Goal: Task Accomplishment & Management: Use online tool/utility

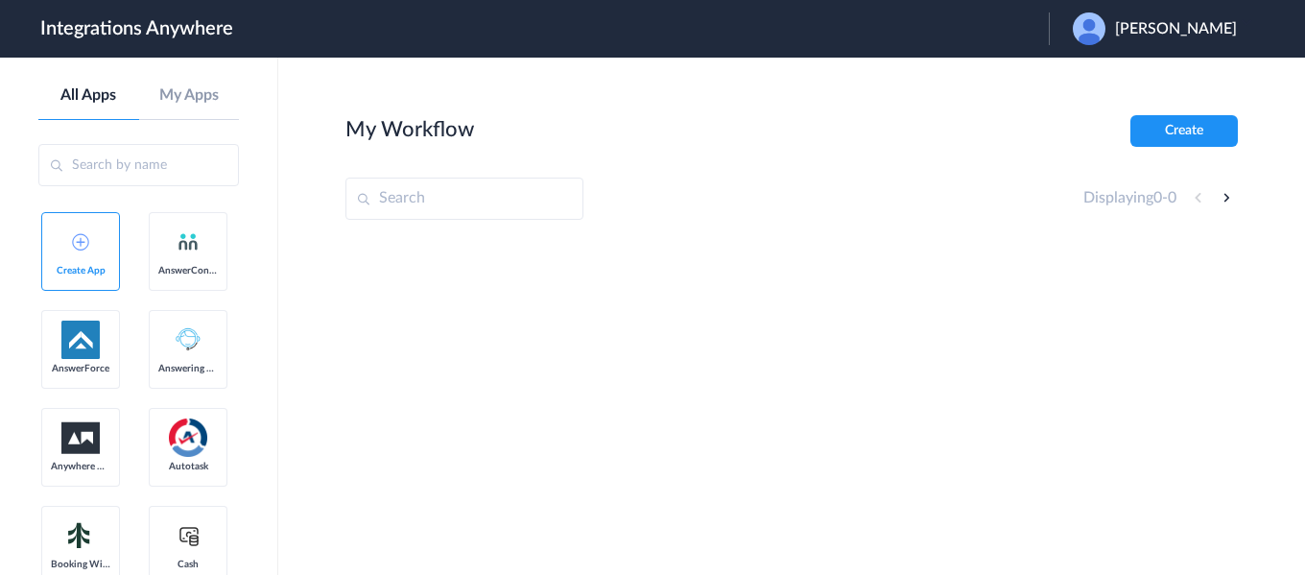
click at [1173, 21] on span "[PERSON_NAME]" at bounding box center [1176, 29] width 122 height 18
click at [1122, 93] on li "Logout" at bounding box center [1152, 78] width 207 height 36
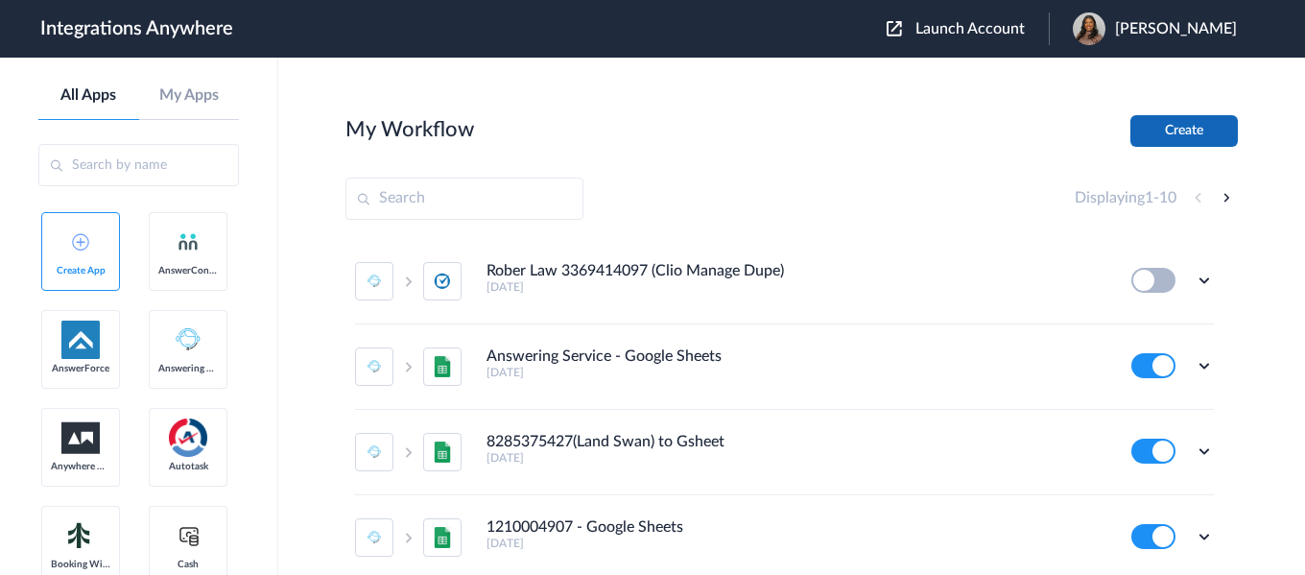
click at [1176, 129] on button "Create" at bounding box center [1184, 131] width 107 height 32
click at [944, 23] on span "Launch Account" at bounding box center [970, 28] width 109 height 15
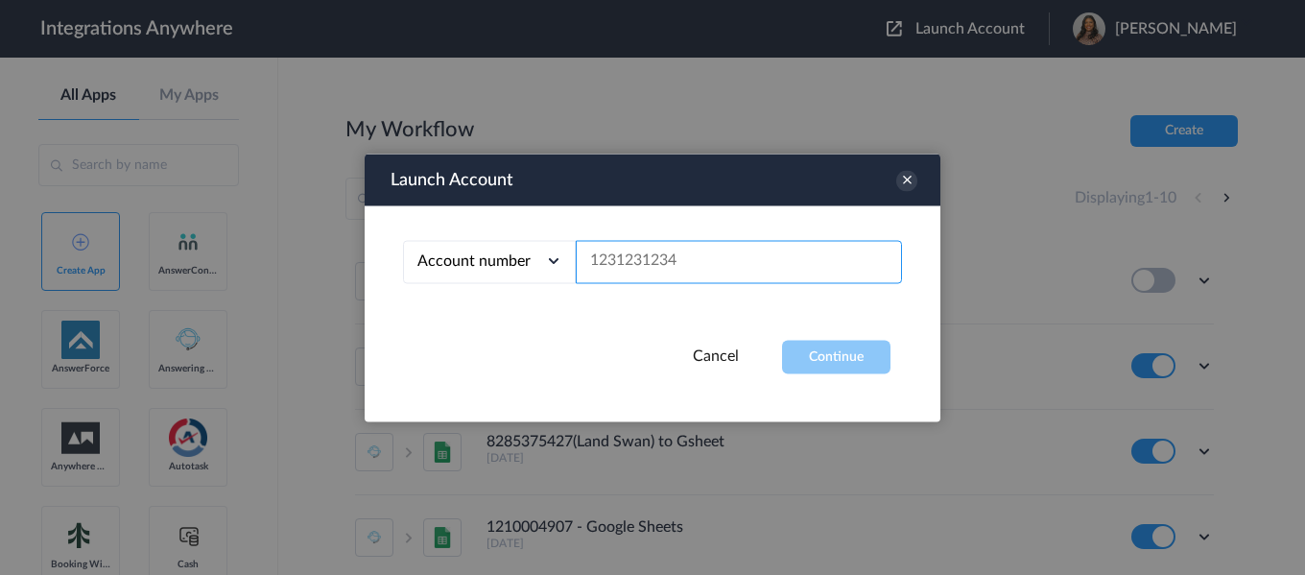
paste input "8287011624"
type input "8287011624"
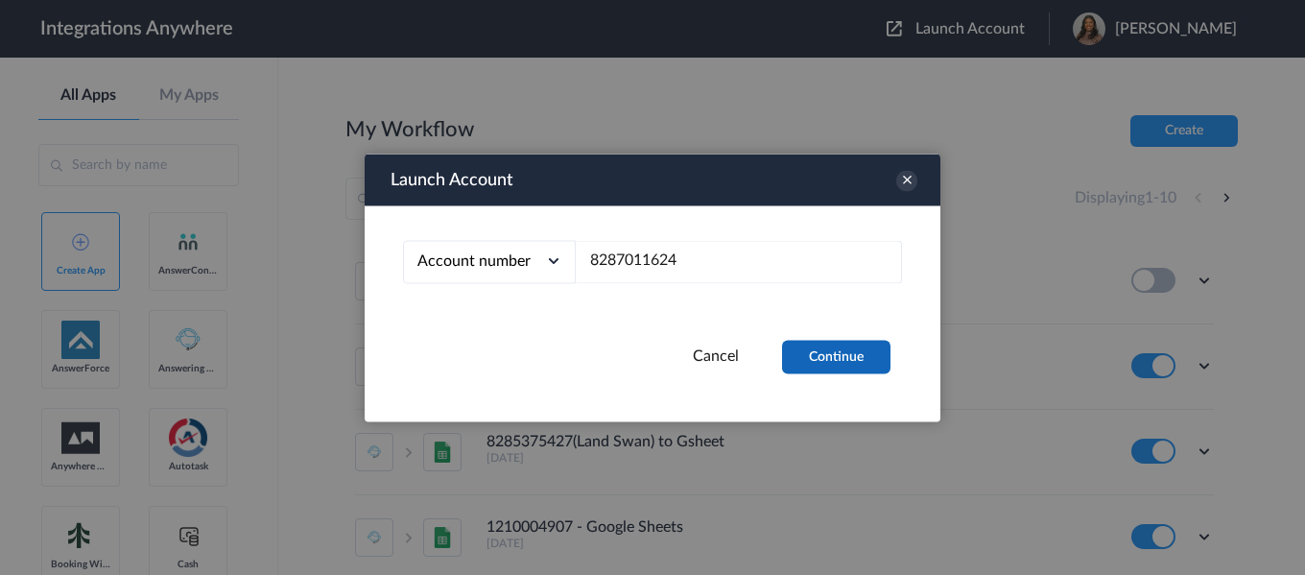
click at [864, 363] on button "Continue" at bounding box center [836, 357] width 108 height 34
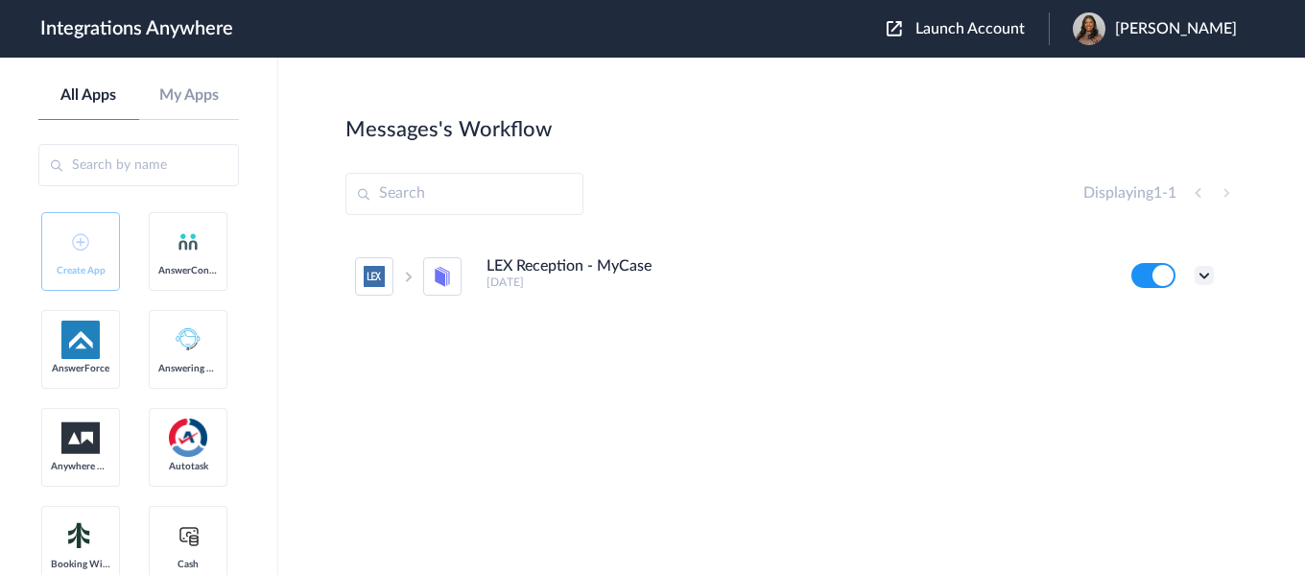
click at [1206, 272] on icon at bounding box center [1204, 275] width 19 height 19
click at [1151, 355] on link "Task history" at bounding box center [1150, 354] width 92 height 13
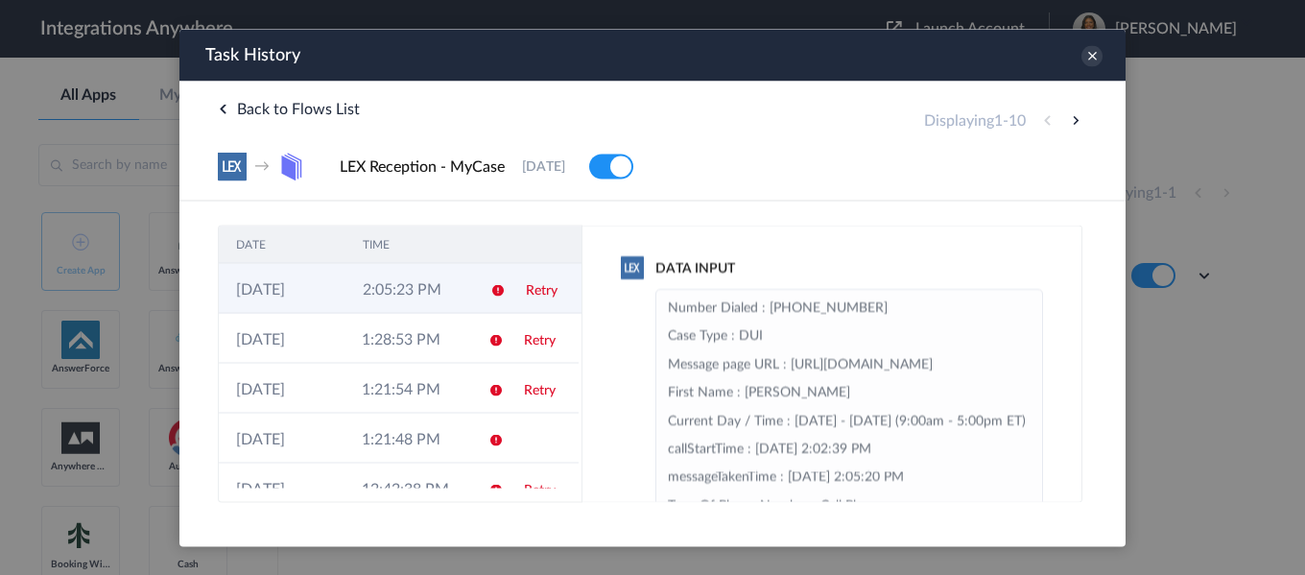
click at [473, 294] on td at bounding box center [491, 288] width 36 height 50
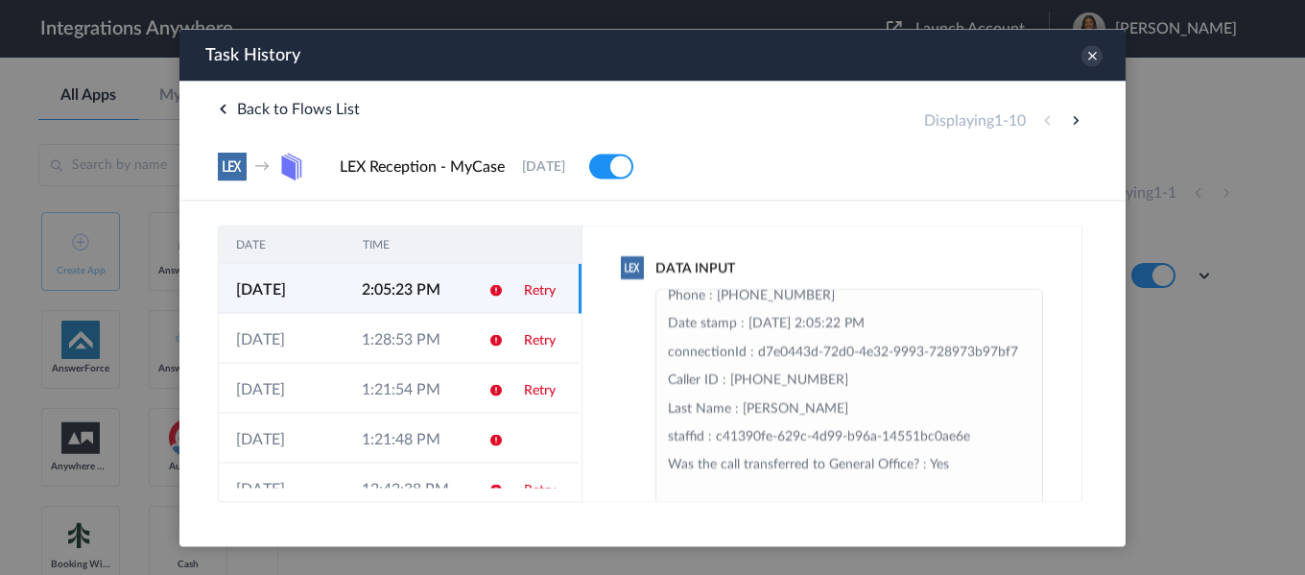
scroll to position [298, 0]
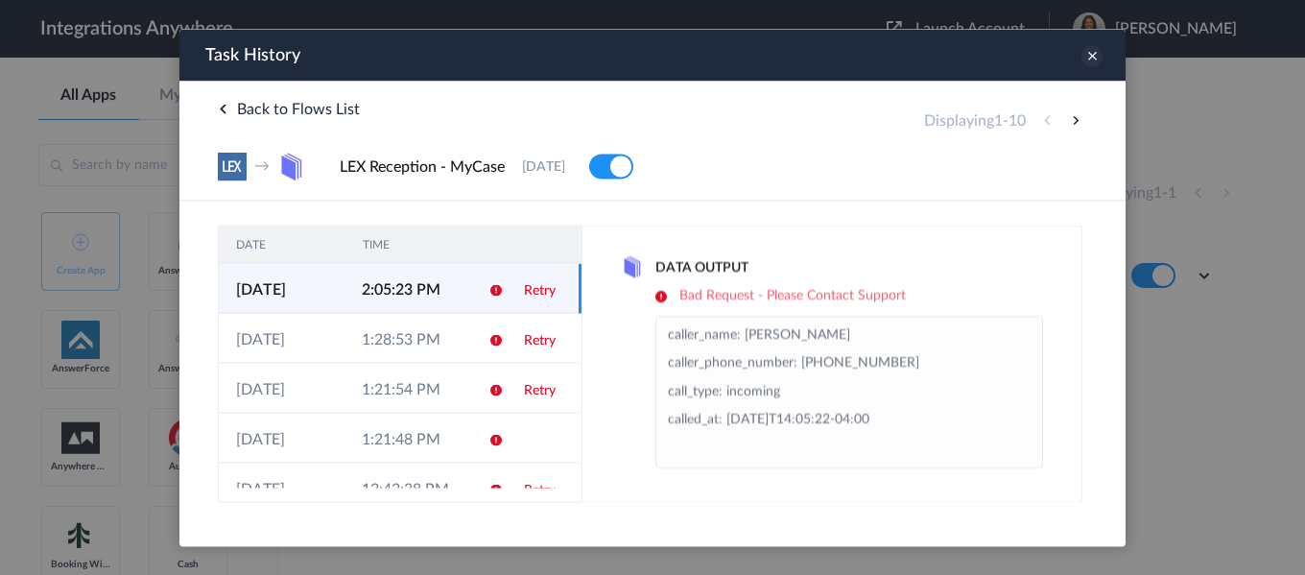
click at [1091, 61] on icon at bounding box center [1092, 55] width 21 height 21
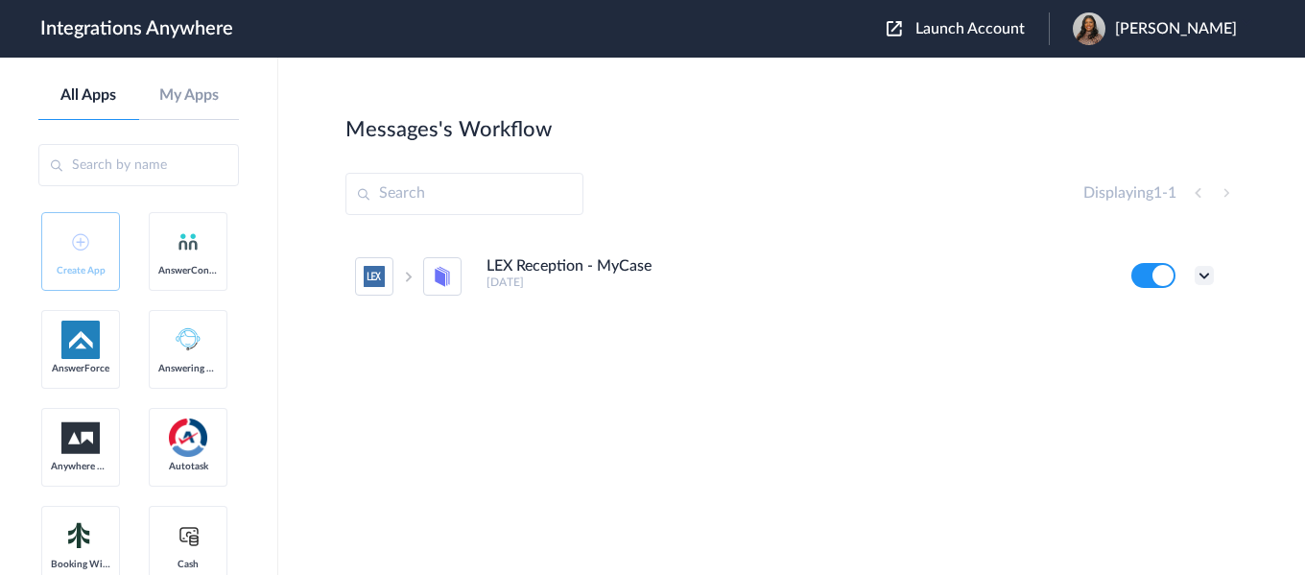
click at [1209, 273] on icon at bounding box center [1204, 275] width 19 height 19
click at [1166, 314] on li "Edit" at bounding box center [1151, 320] width 125 height 36
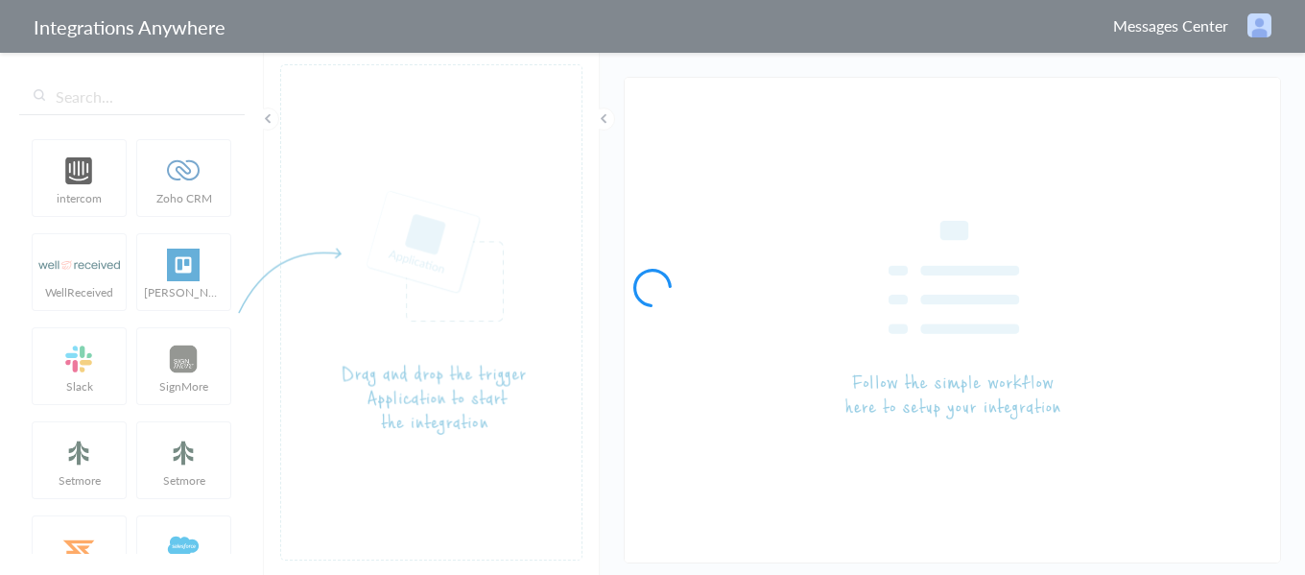
type input "LEX Reception - MyCase"
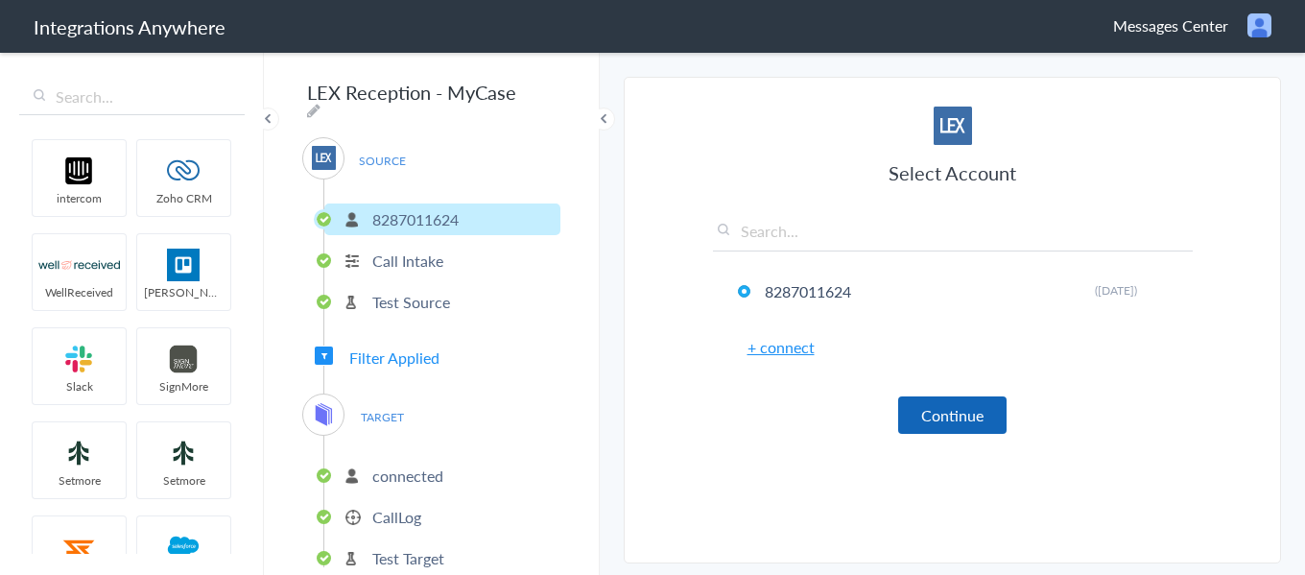
click at [940, 415] on button "Continue" at bounding box center [952, 414] width 108 height 37
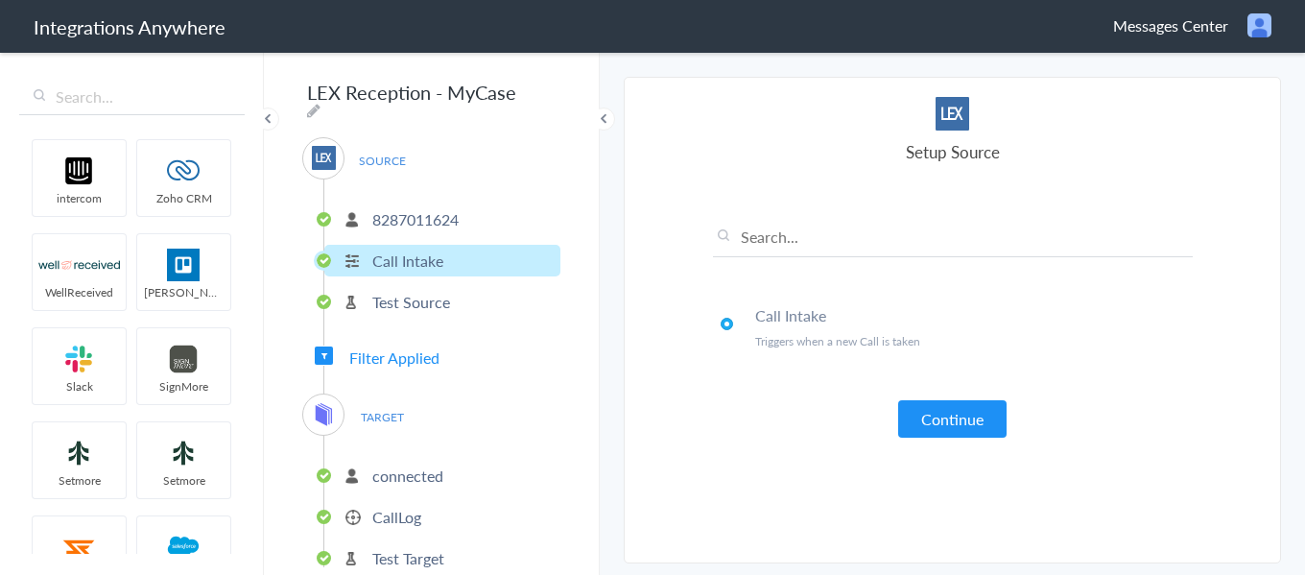
click at [939, 415] on button "Continue" at bounding box center [952, 418] width 108 height 37
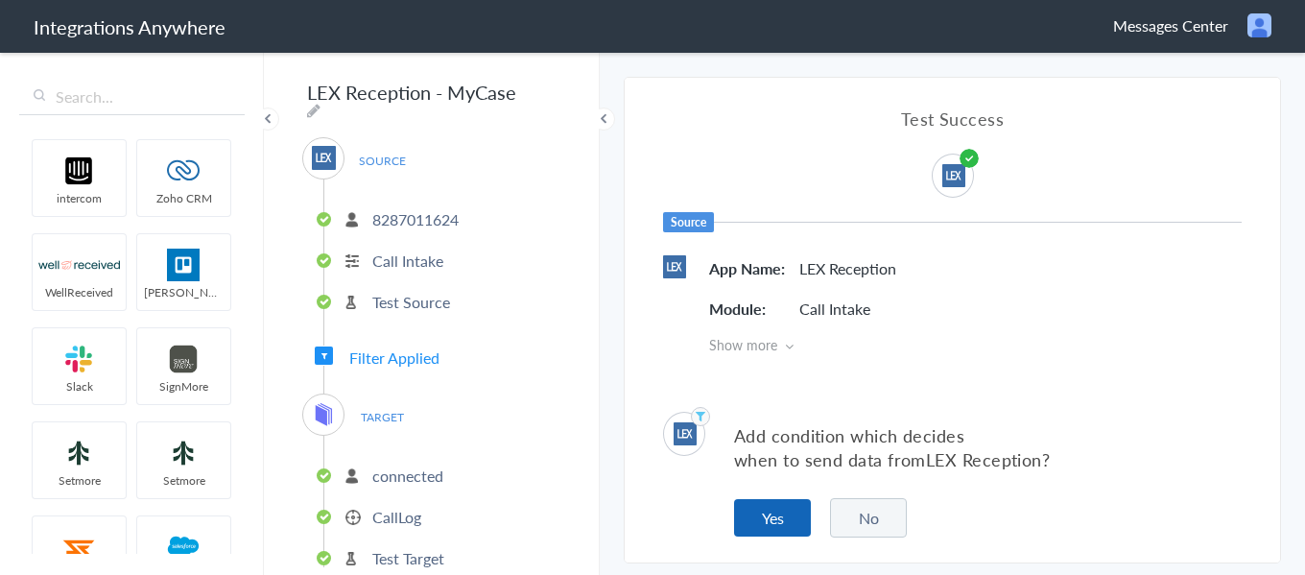
click at [782, 521] on button "Yes" at bounding box center [772, 517] width 77 height 37
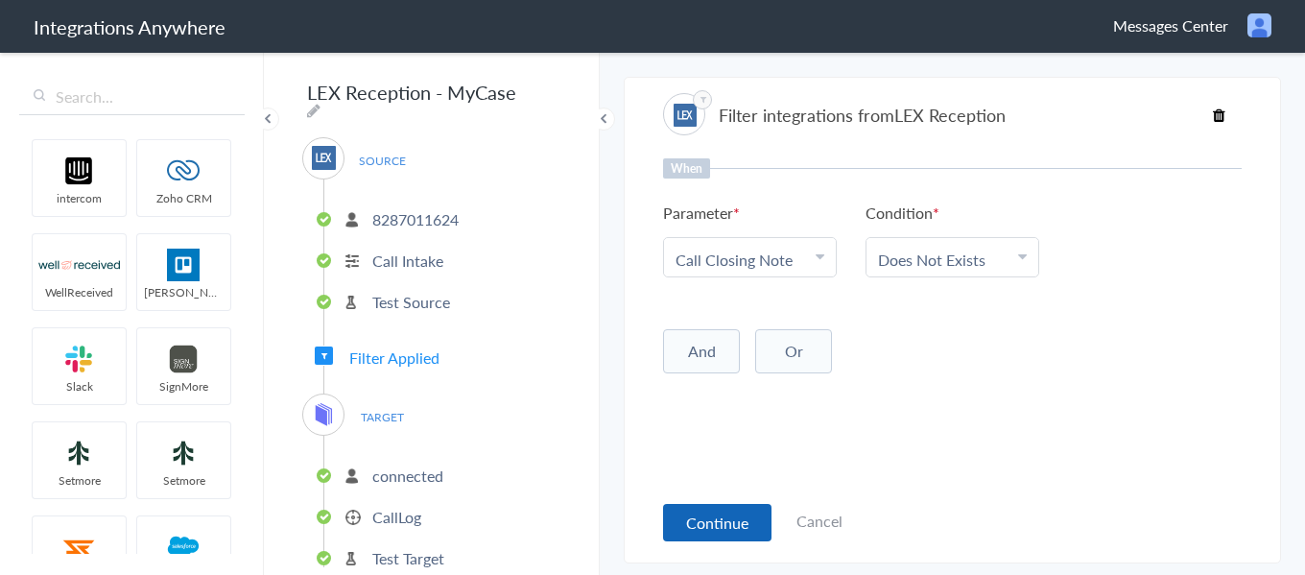
click at [702, 521] on button "Continue" at bounding box center [717, 522] width 108 height 37
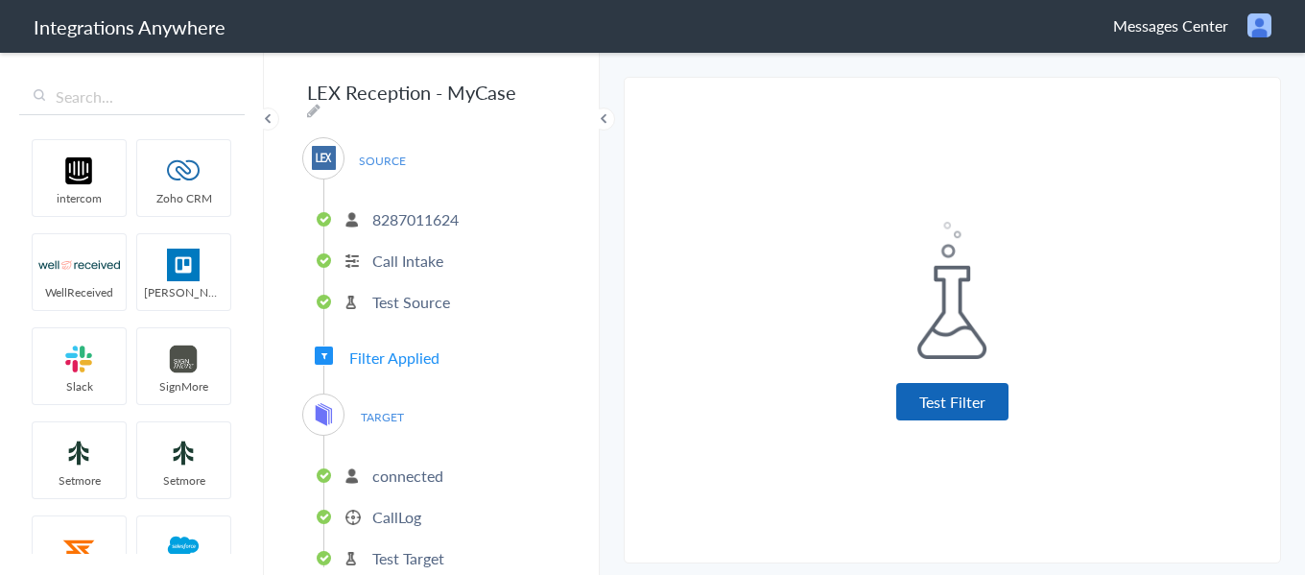
click at [929, 415] on button "Test Filter" at bounding box center [952, 401] width 112 height 37
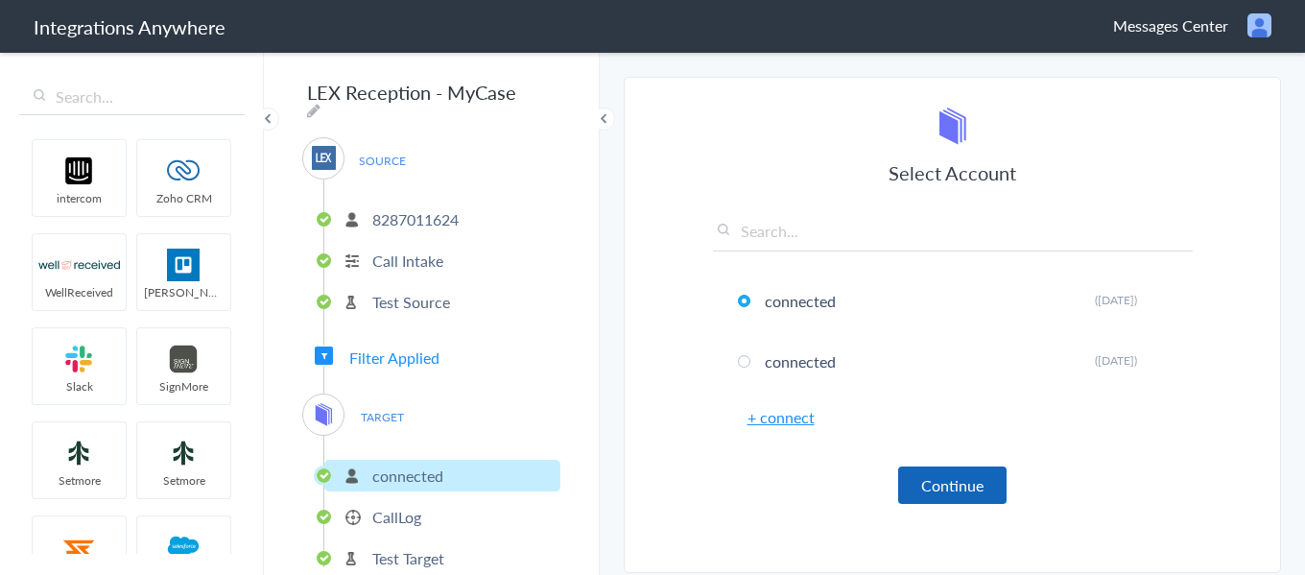
click at [947, 488] on button "Continue" at bounding box center [952, 484] width 108 height 37
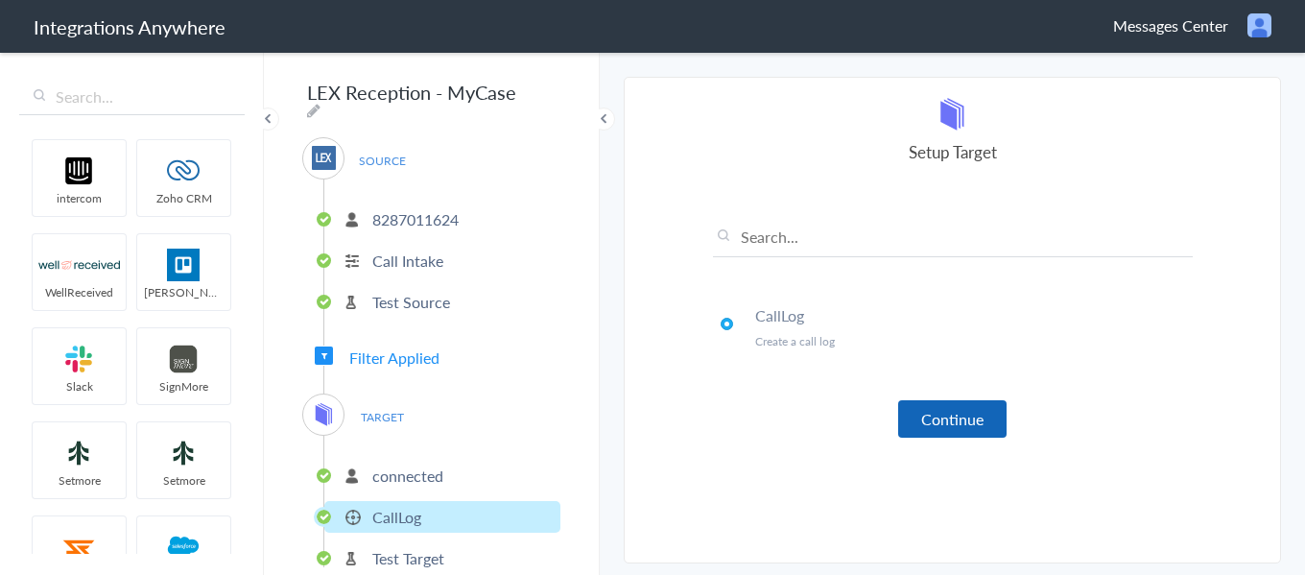
click at [941, 426] on button "Continue" at bounding box center [952, 418] width 108 height 37
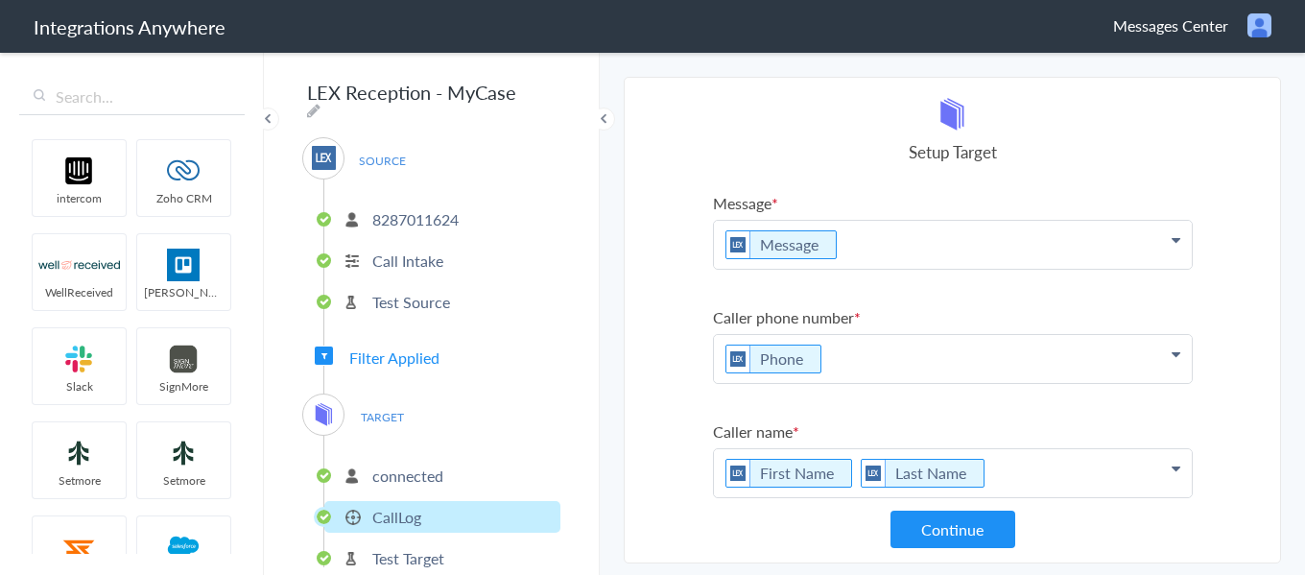
click at [909, 255] on p "Message" at bounding box center [953, 245] width 478 height 48
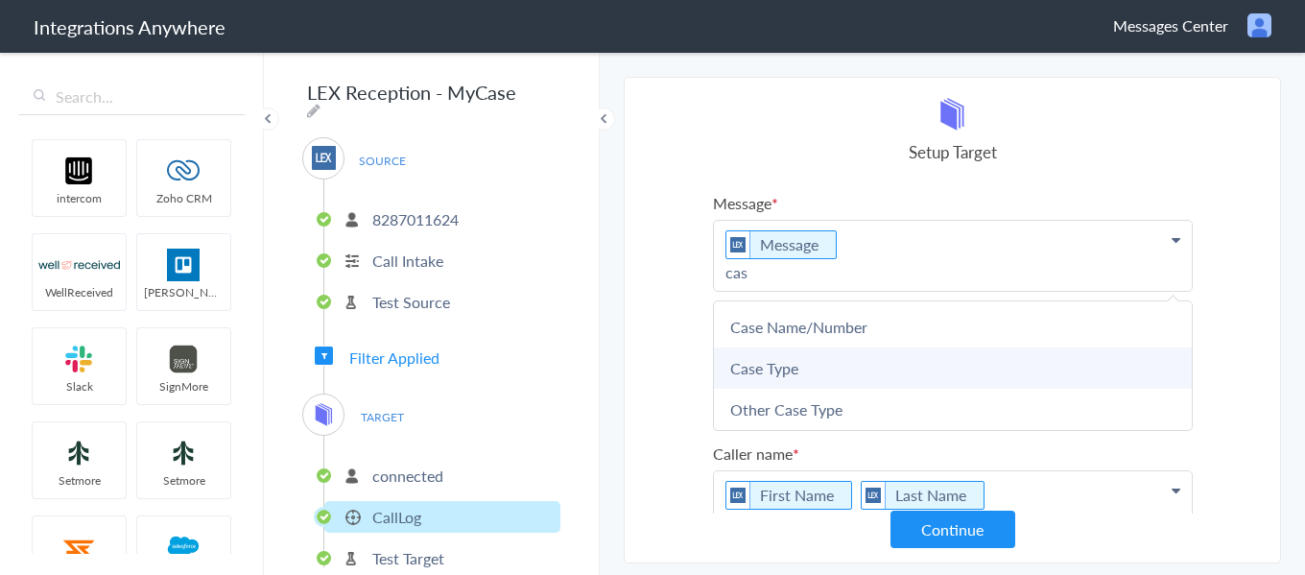
click at [921, 361] on link "Case Type" at bounding box center [953, 367] width 478 height 41
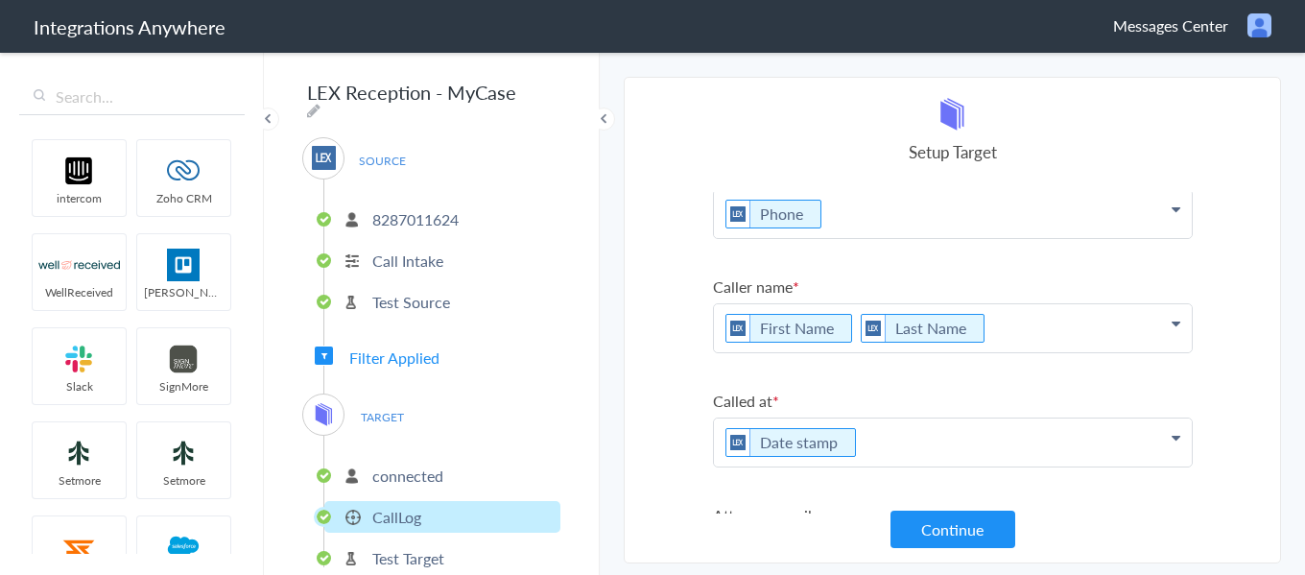
scroll to position [192, 0]
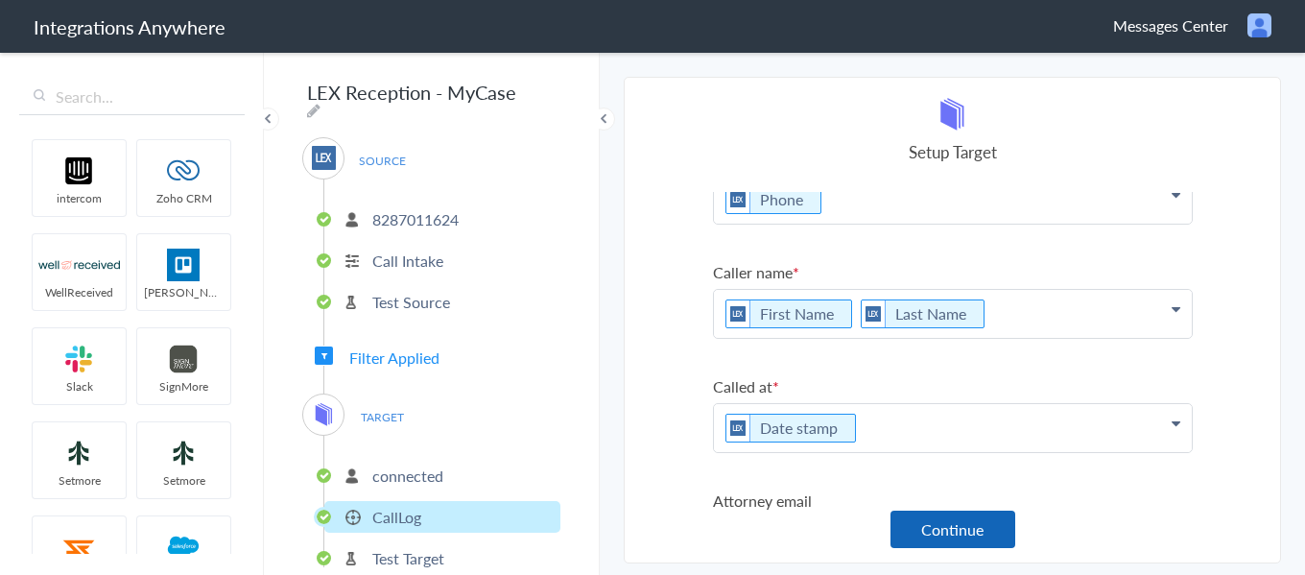
click at [944, 518] on button "Continue" at bounding box center [953, 529] width 125 height 37
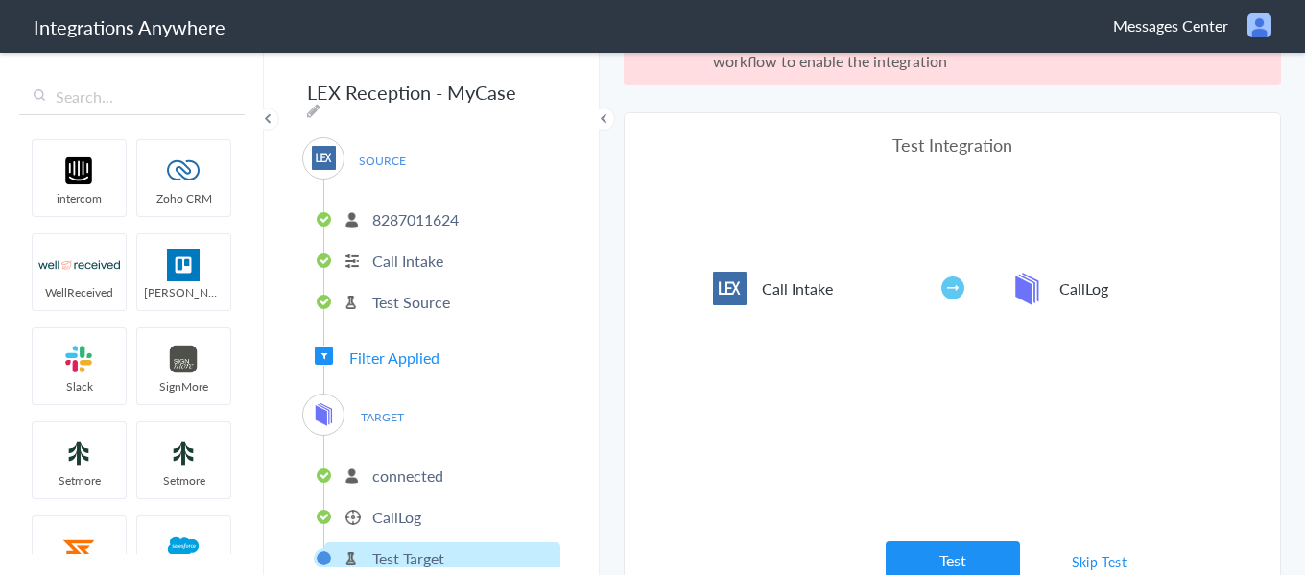
scroll to position [71, 0]
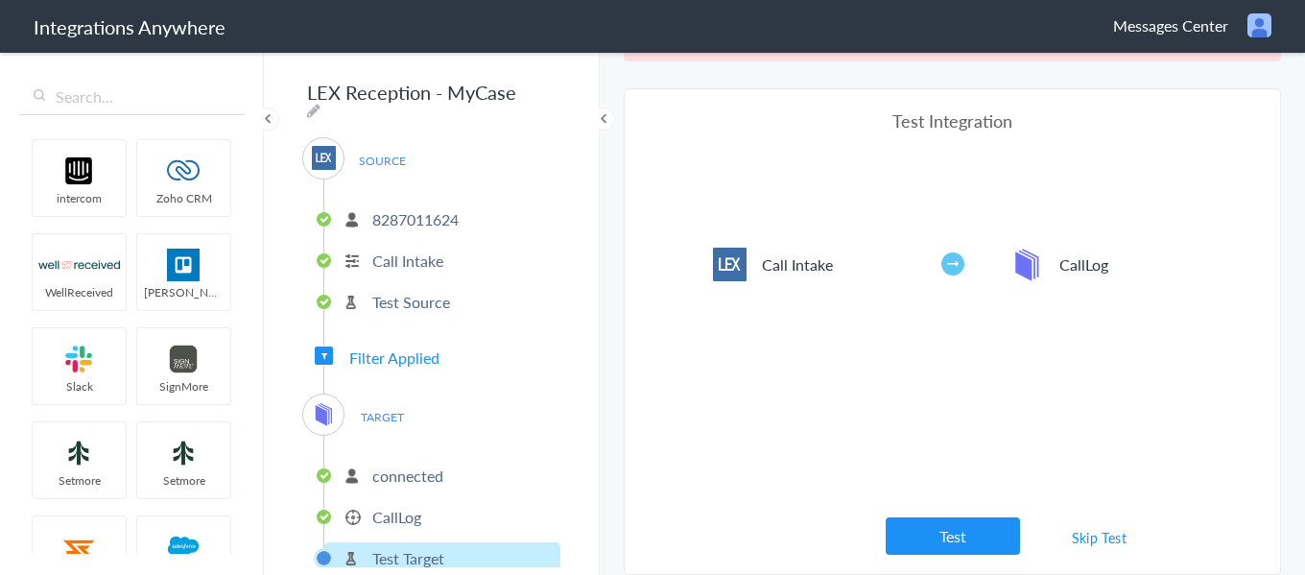
click at [944, 518] on button "Test" at bounding box center [953, 535] width 134 height 37
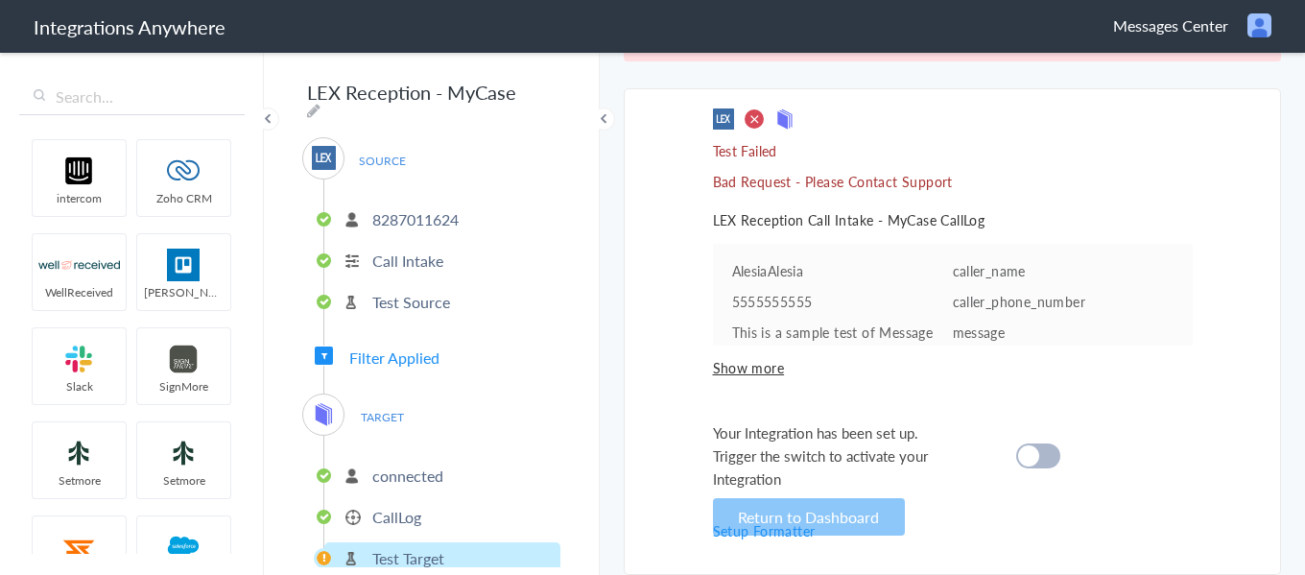
click at [424, 512] on li "CallLog" at bounding box center [442, 517] width 236 height 32
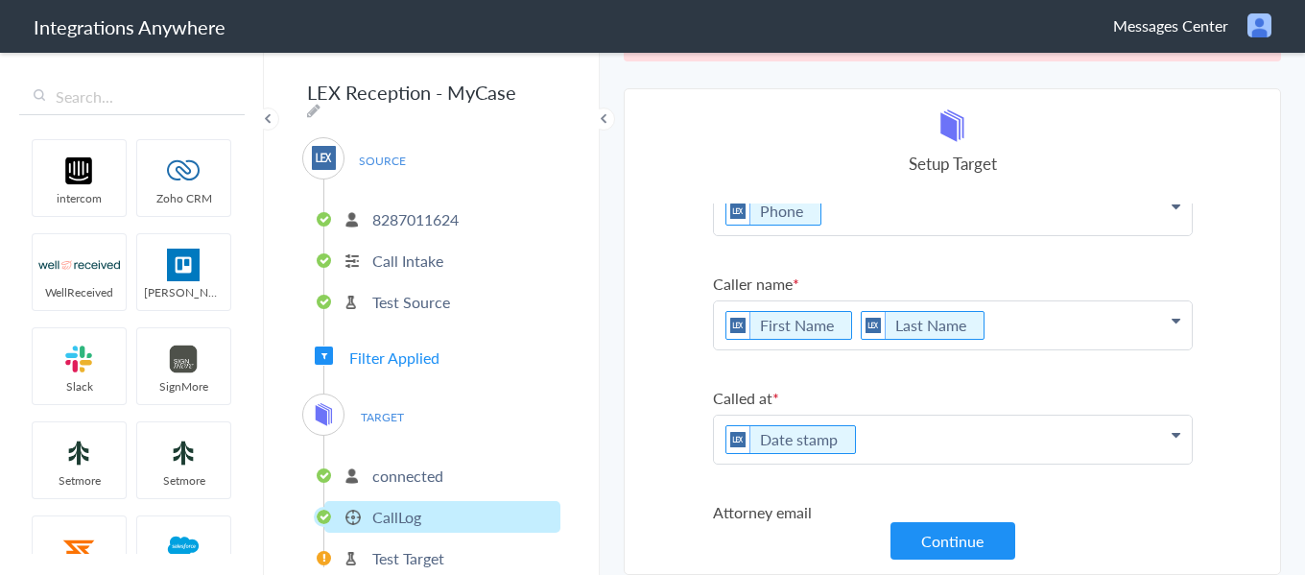
scroll to position [0, 0]
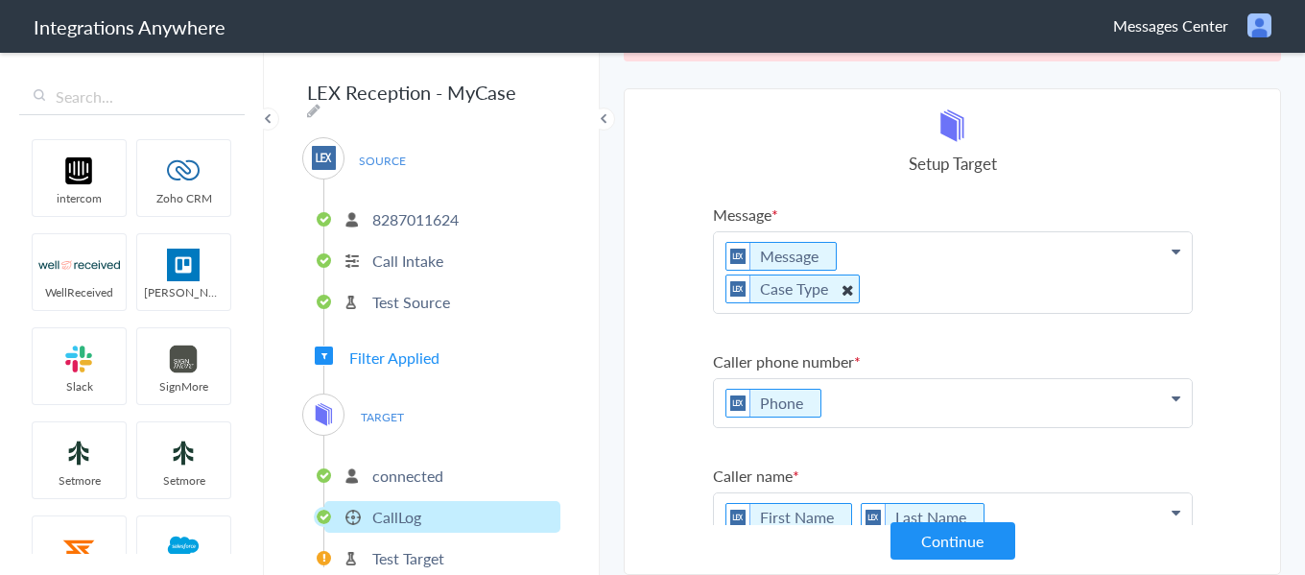
click at [841, 290] on icon at bounding box center [846, 289] width 21 height 24
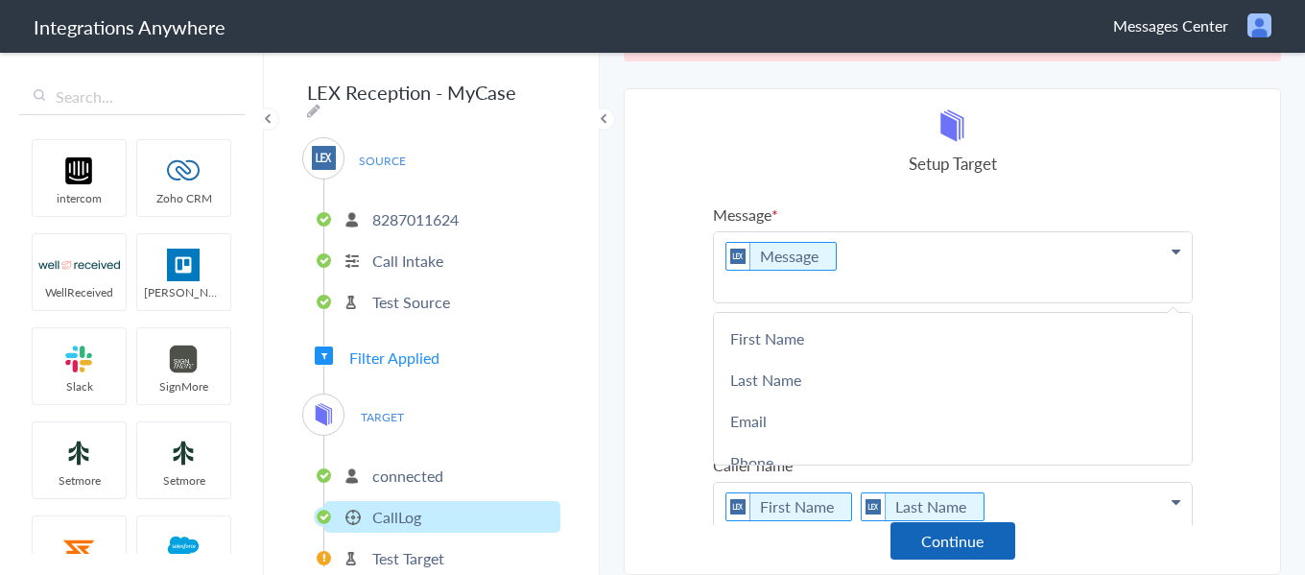
click at [926, 543] on button "Continue" at bounding box center [953, 540] width 125 height 37
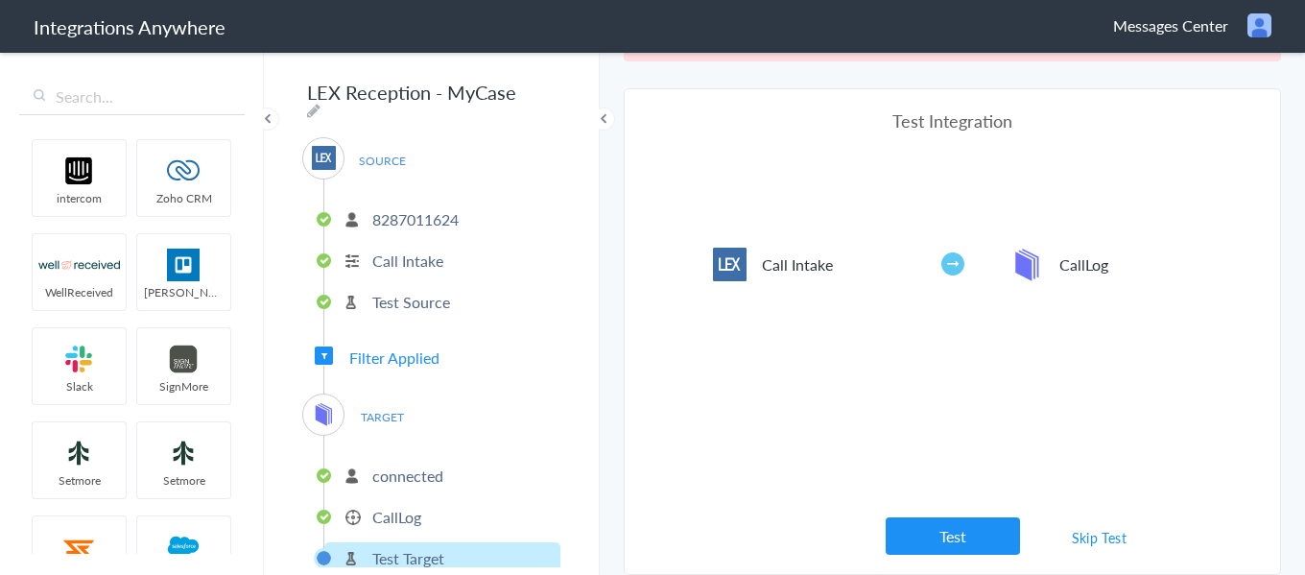
click at [416, 512] on p "CallLog" at bounding box center [396, 517] width 49 height 22
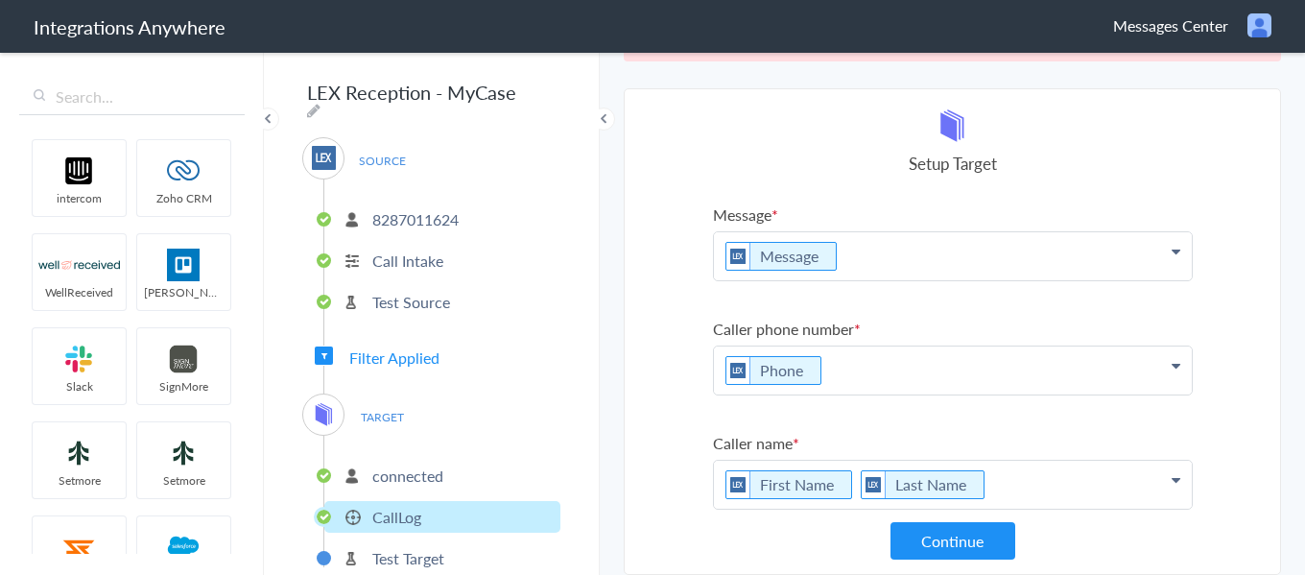
click at [863, 265] on p "Message" at bounding box center [953, 256] width 478 height 48
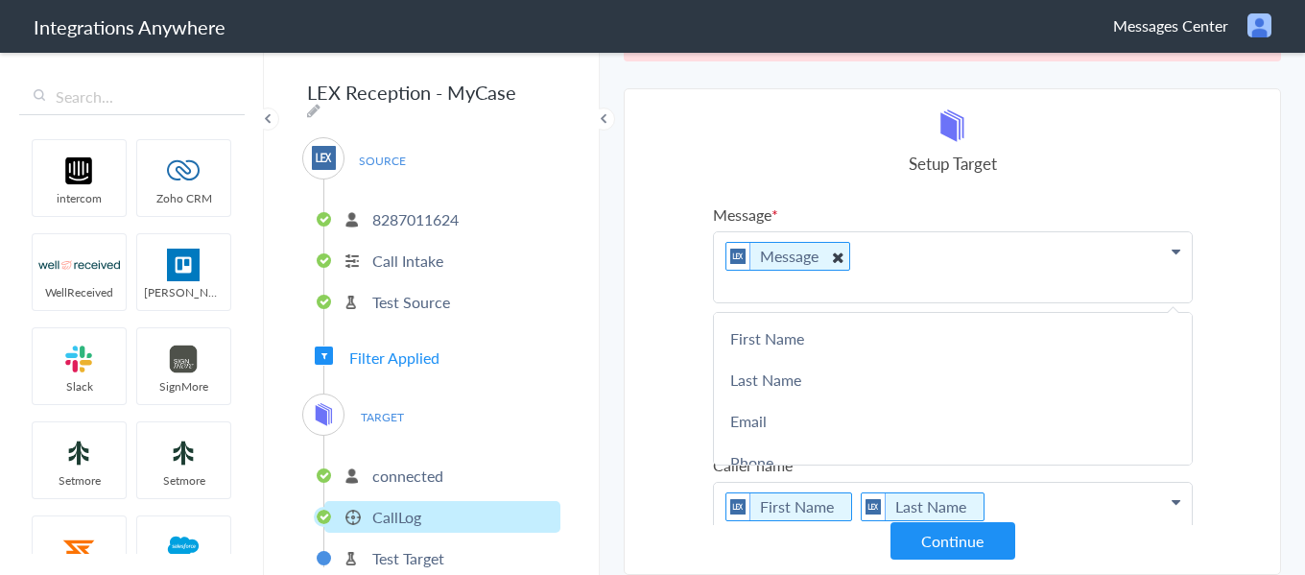
click at [826, 256] on icon at bounding box center [836, 257] width 21 height 24
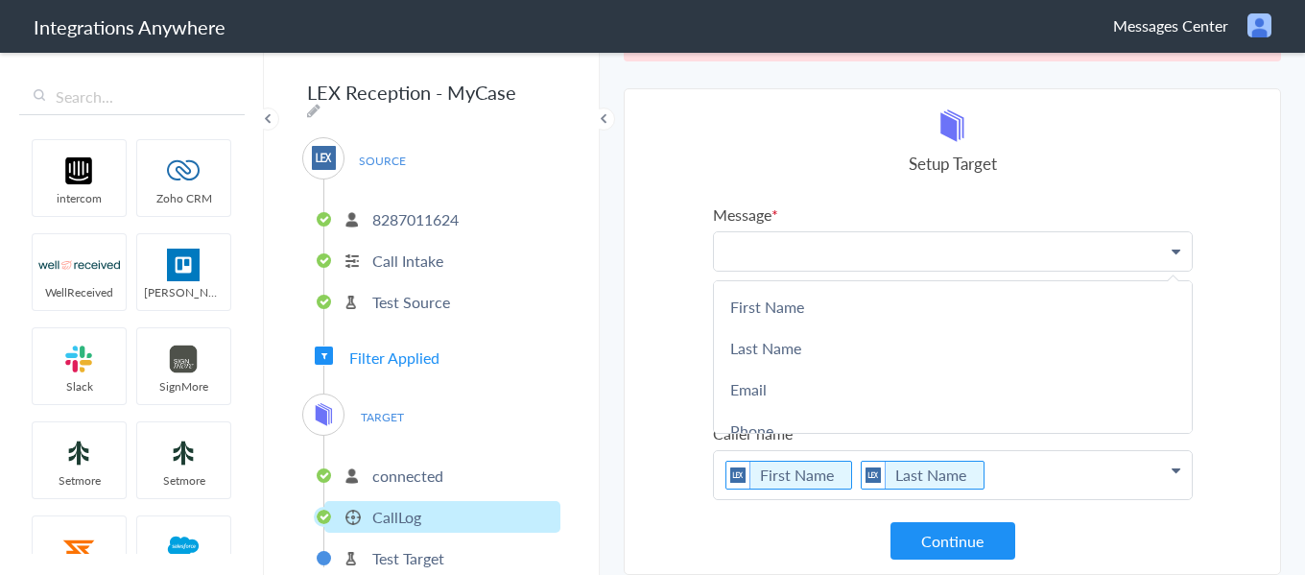
click at [826, 256] on p at bounding box center [953, 251] width 478 height 38
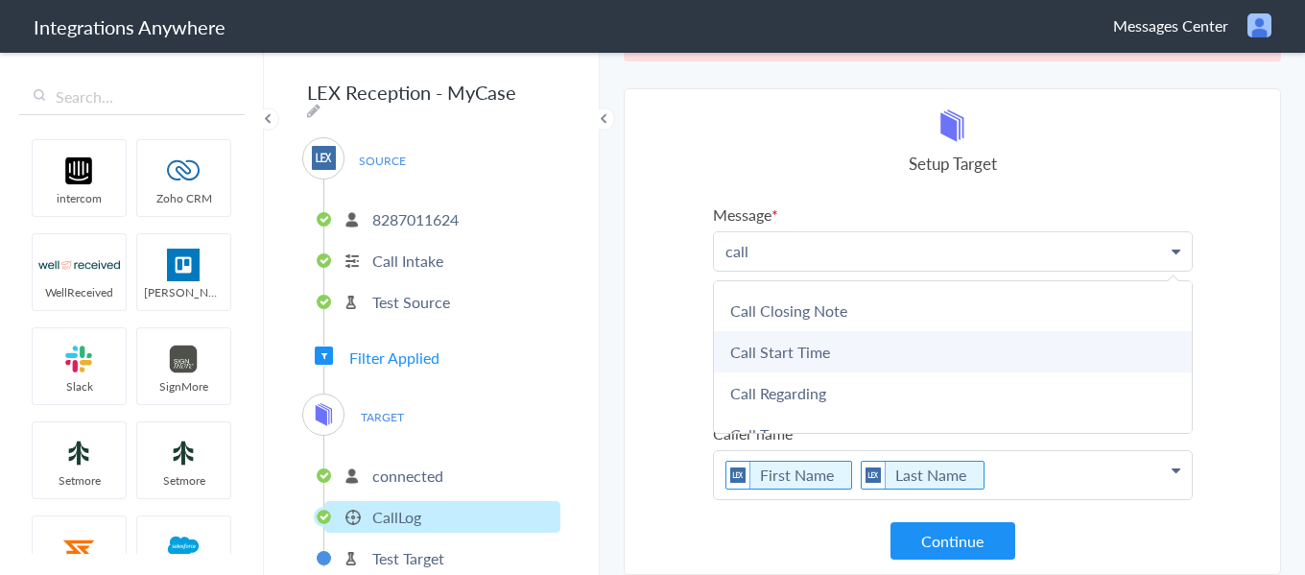
scroll to position [142, 0]
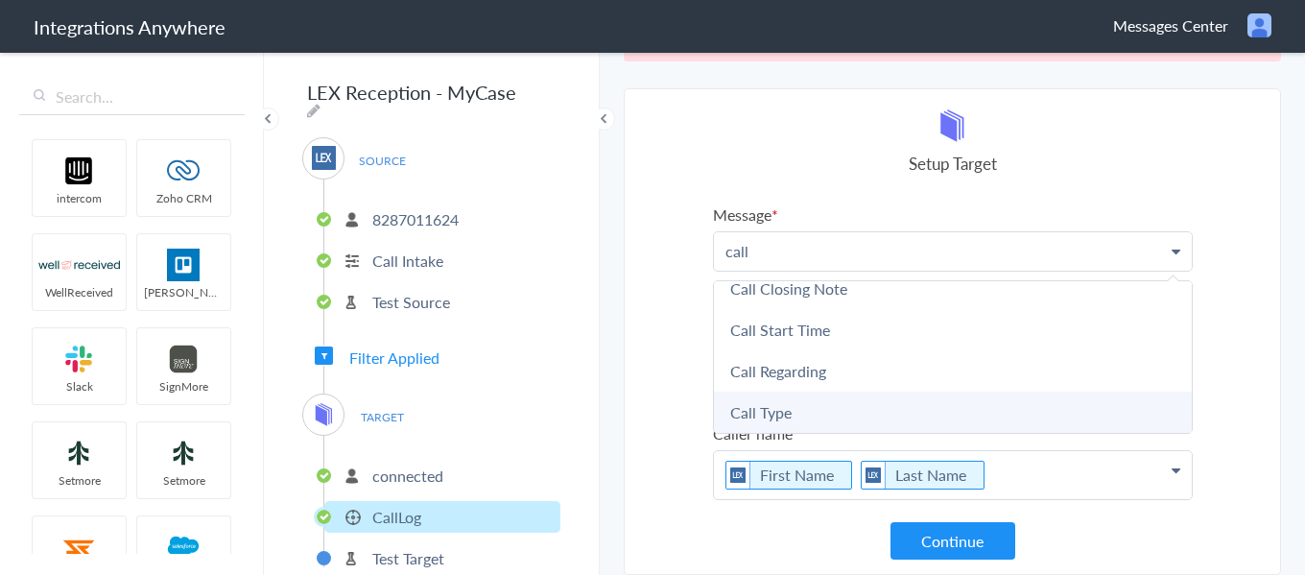
click at [777, 417] on link "Call Type" at bounding box center [953, 412] width 478 height 41
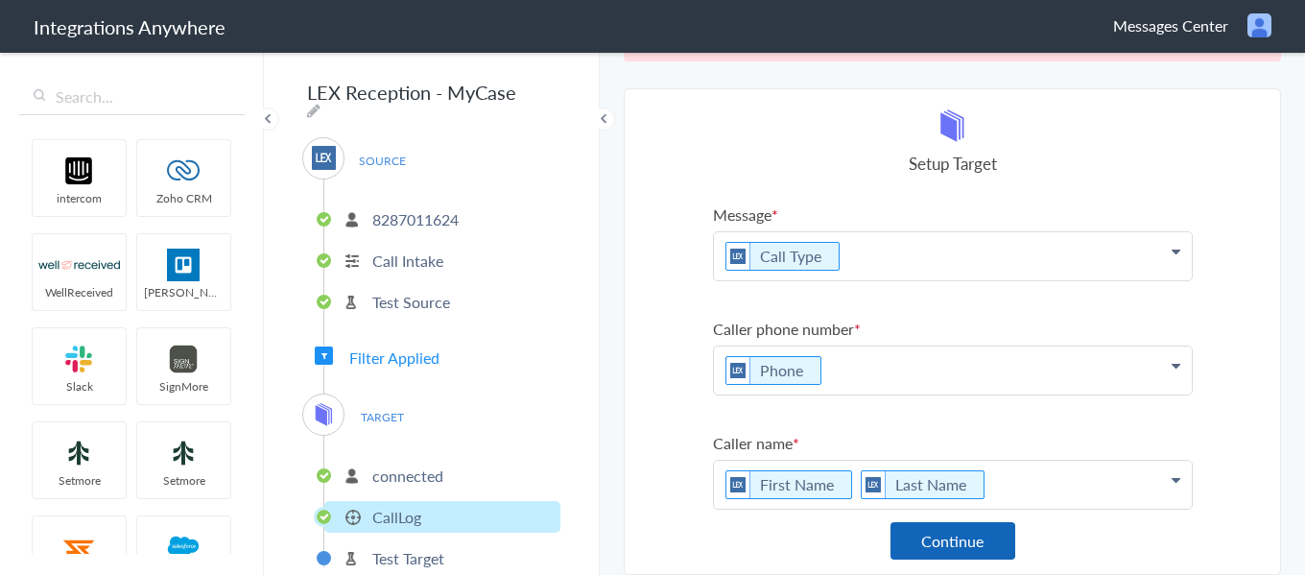
click at [938, 535] on button "Continue" at bounding box center [953, 540] width 125 height 37
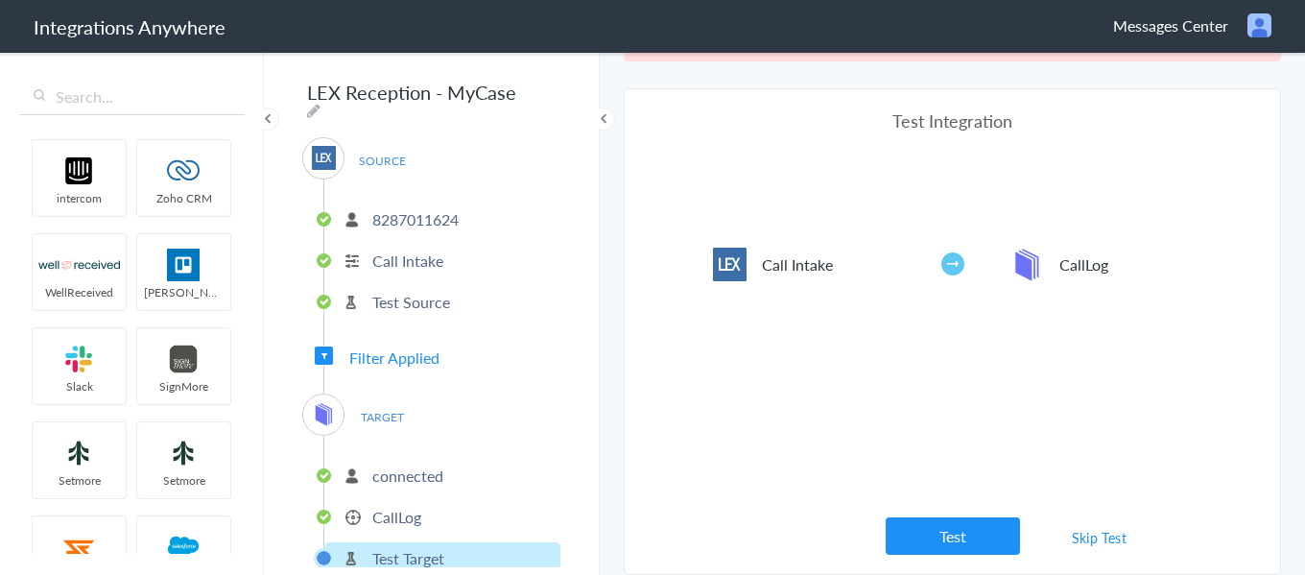
click at [939, 535] on button "Test" at bounding box center [953, 535] width 134 height 37
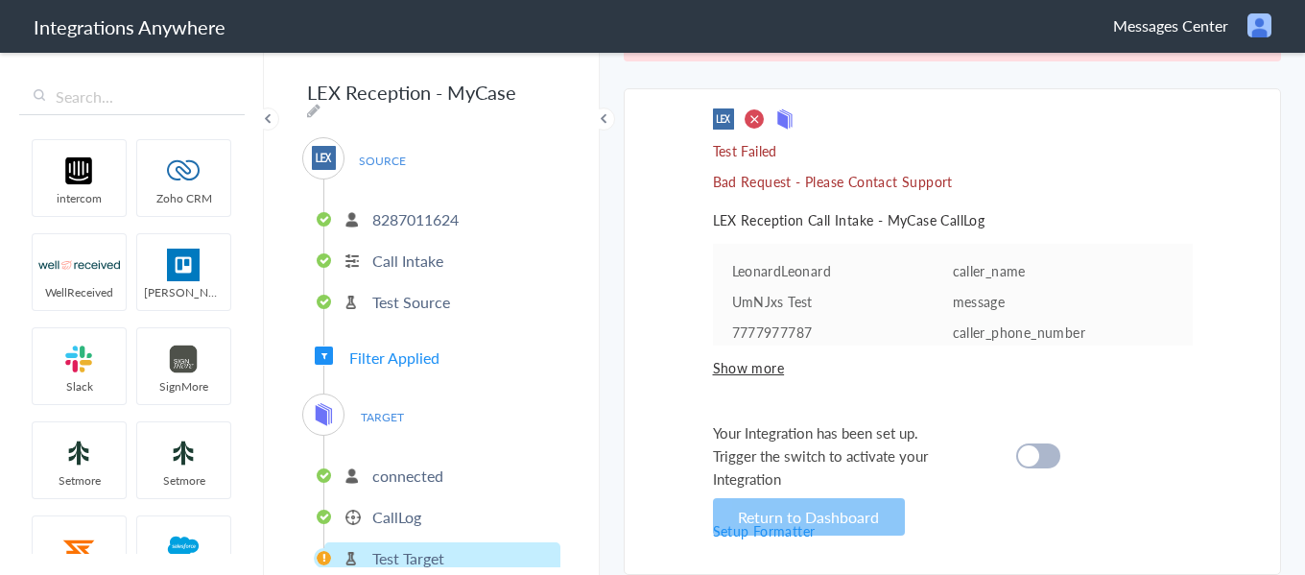
click at [410, 465] on p "connected" at bounding box center [407, 476] width 71 height 22
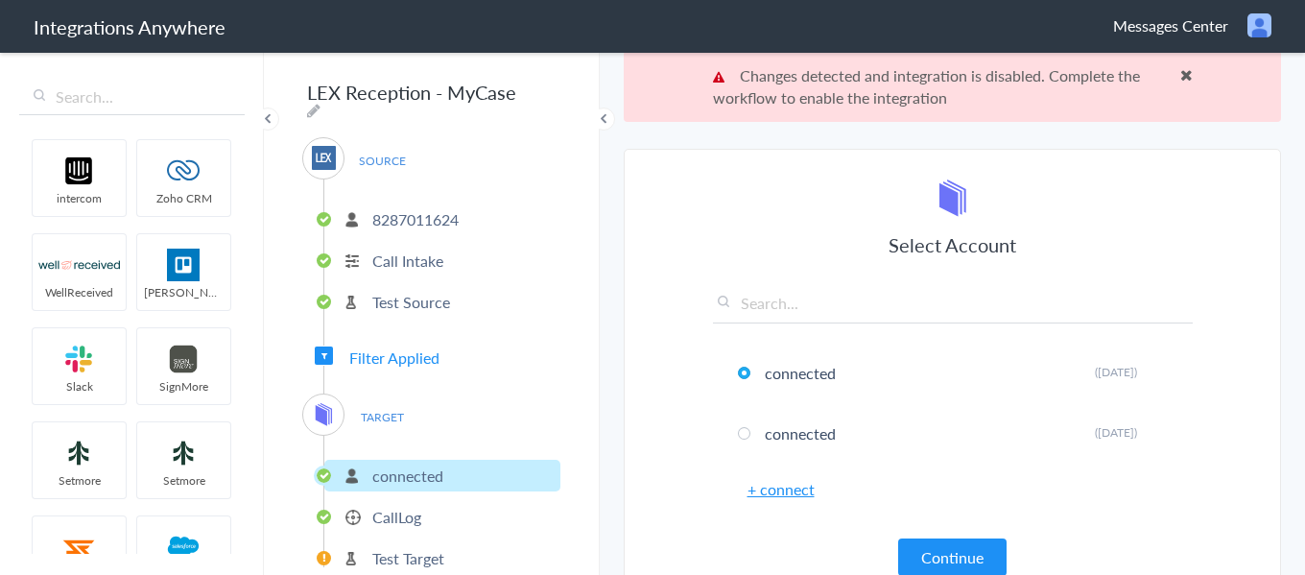
scroll to position [0, 0]
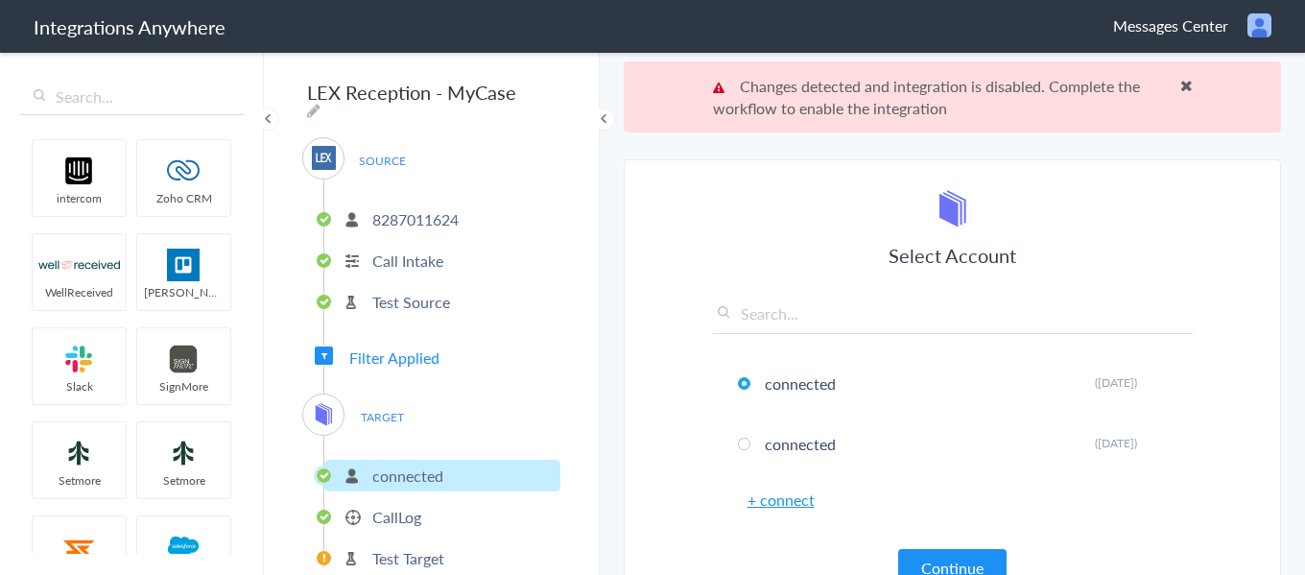
click at [392, 517] on p "CallLog" at bounding box center [396, 517] width 49 height 22
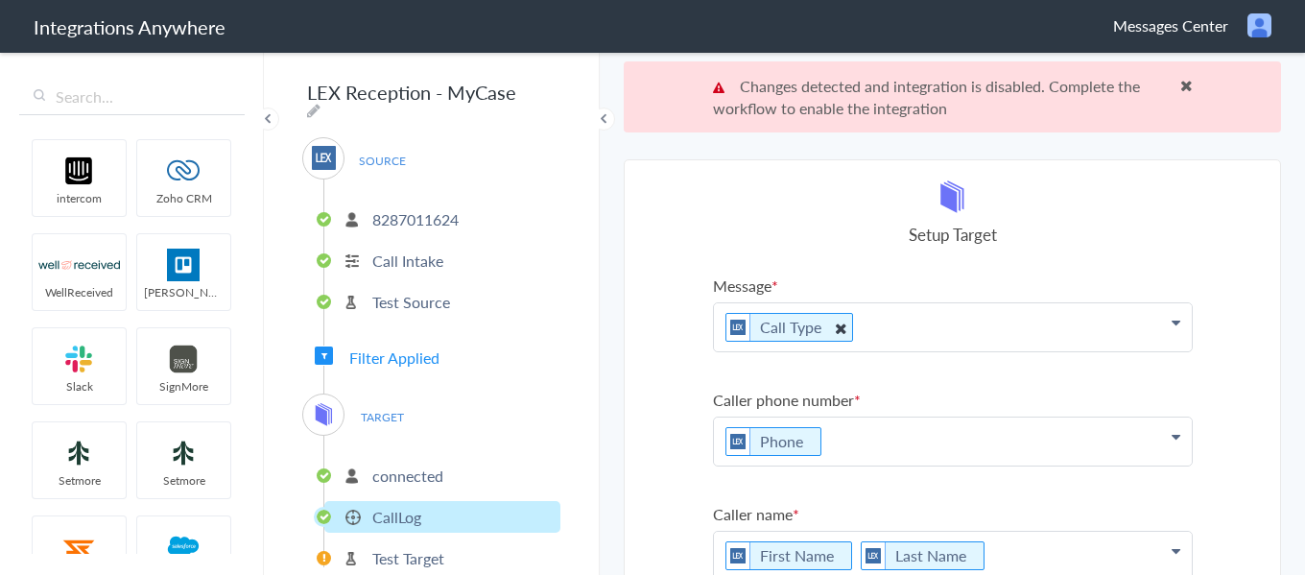
click at [829, 330] on icon at bounding box center [839, 328] width 21 height 24
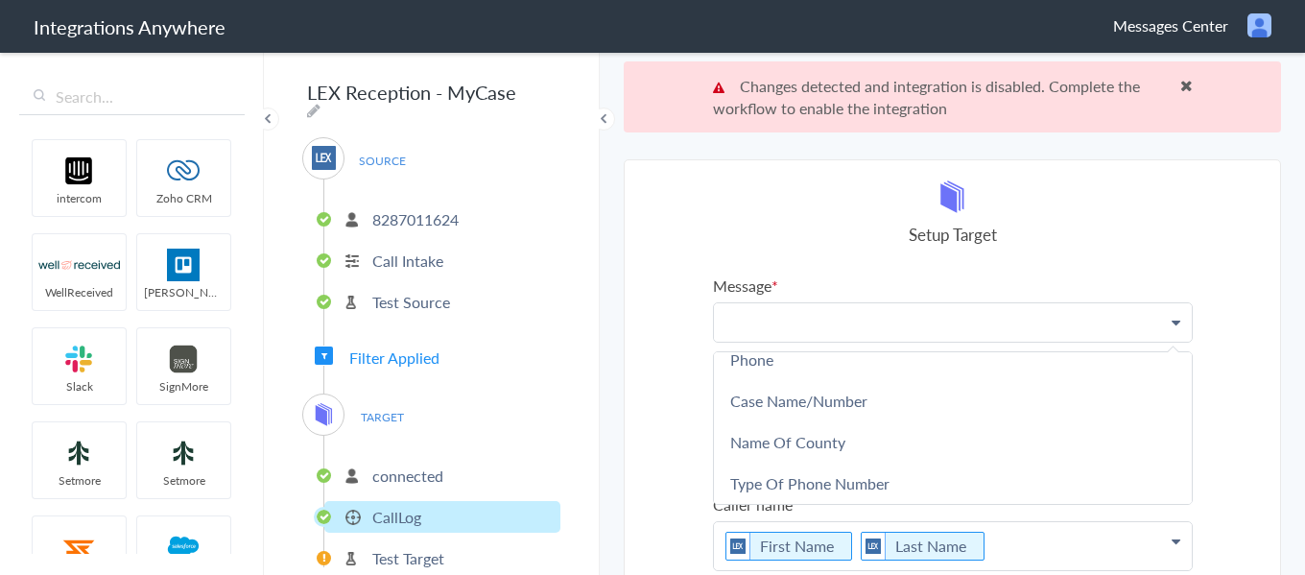
click at [827, 330] on p at bounding box center [953, 322] width 478 height 38
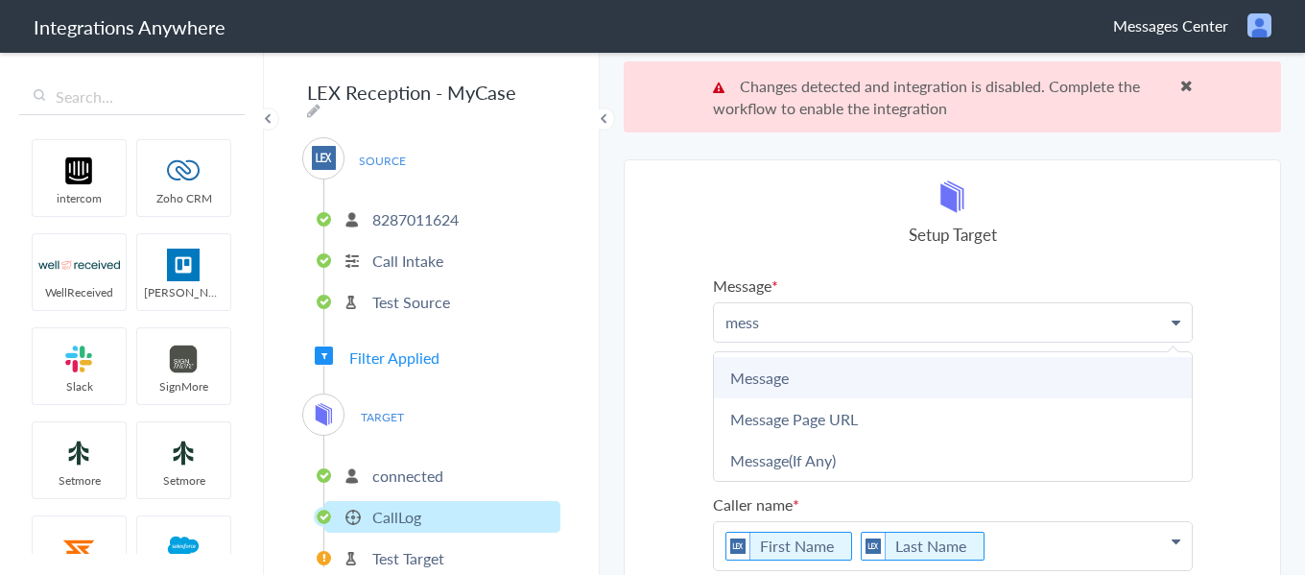
click at [830, 360] on link "Message" at bounding box center [953, 377] width 478 height 41
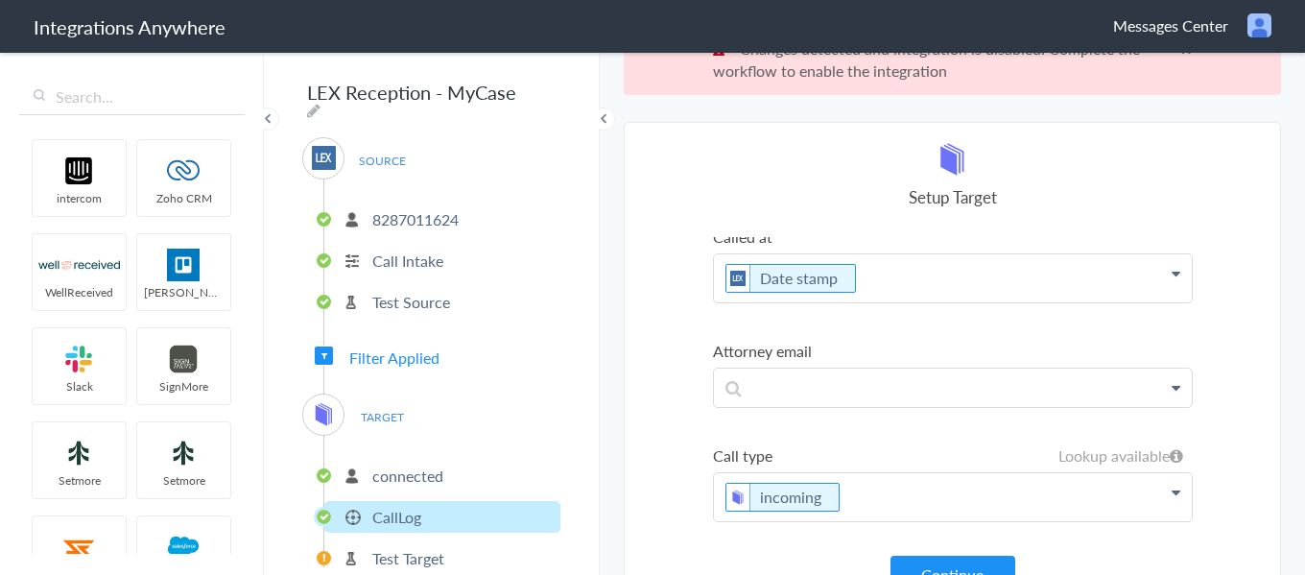
scroll to position [71, 0]
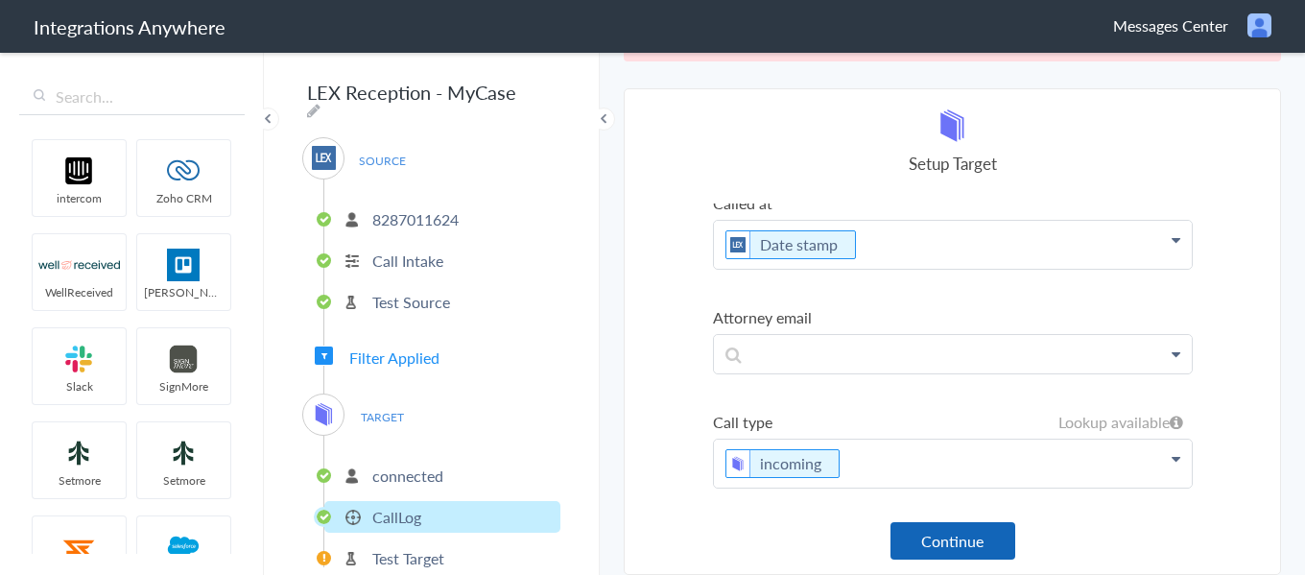
click at [968, 543] on button "Continue" at bounding box center [953, 540] width 125 height 37
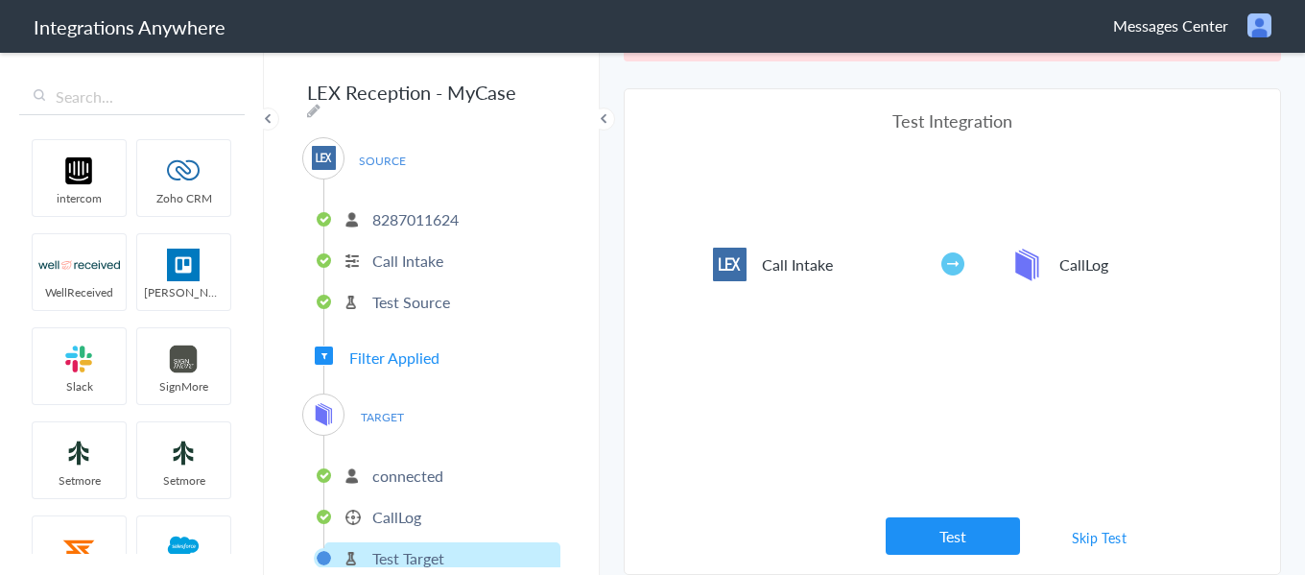
click at [968, 543] on button "Test" at bounding box center [953, 535] width 134 height 37
